Goal: Task Accomplishment & Management: Manage account settings

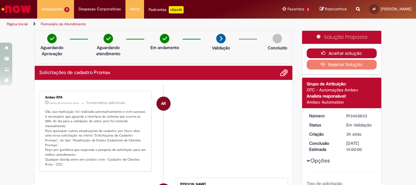
click at [327, 49] on button "Aceitar solução" at bounding box center [342, 53] width 70 height 10
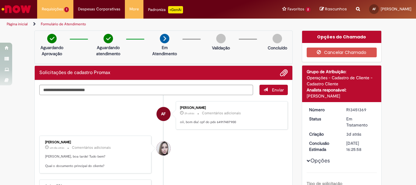
click at [226, 144] on li "[PERSON_NAME] um dia atrás um dia atrás Comentários adicionais [PERSON_NAME], b…" at bounding box center [163, 154] width 248 height 38
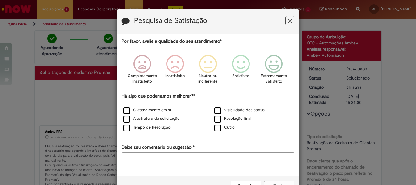
click at [289, 19] on icon "Feedback" at bounding box center [290, 21] width 4 height 6
